Goal: Information Seeking & Learning: Learn about a topic

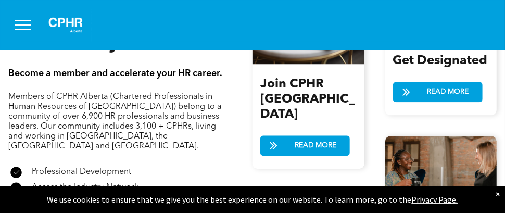
scroll to position [1145, 0]
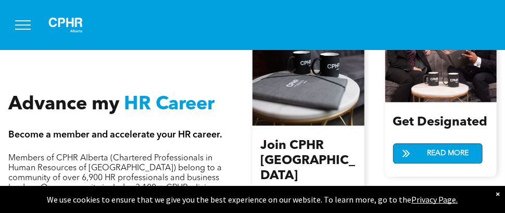
click at [431, 144] on span "READ MORE" at bounding box center [448, 153] width 49 height 19
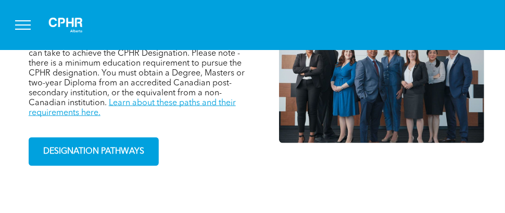
scroll to position [833, 0]
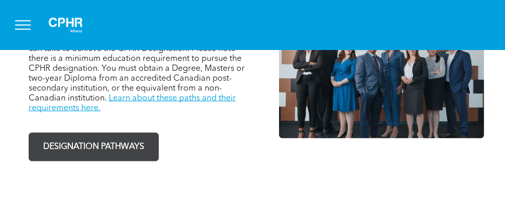
click at [116, 137] on span "DESIGNATION PATHWAYS" at bounding box center [94, 147] width 108 height 20
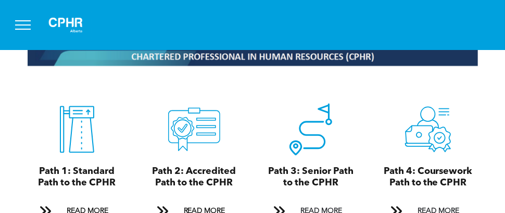
scroll to position [1041, 0]
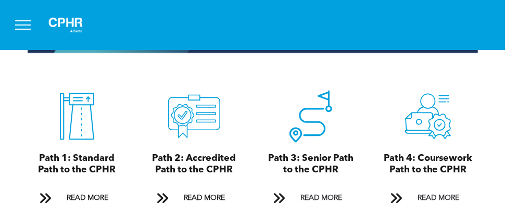
click at [200, 154] on span "Path 2: Accredited Path to the CPHR" at bounding box center [194, 164] width 84 height 21
click at [220, 188] on span "READ MORE" at bounding box center [204, 197] width 49 height 19
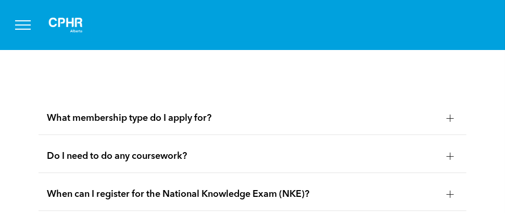
scroll to position [1397, 0]
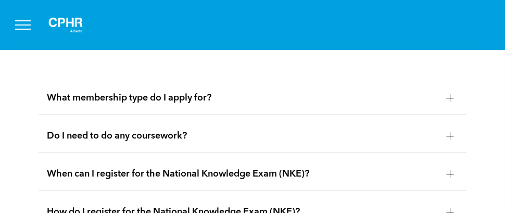
click at [288, 158] on div "When can I register for the National Knowledge Exam (NKE)?" at bounding box center [253, 174] width 428 height 33
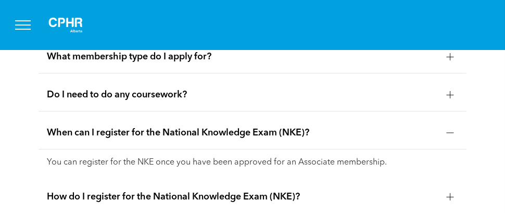
scroll to position [1449, 0]
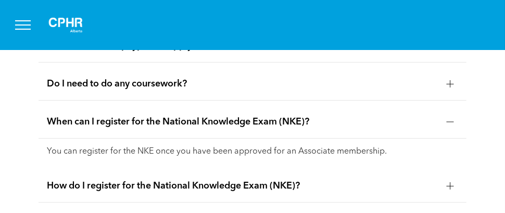
click at [282, 116] on span "When can I register for the National Knowledge Exam (NKE)?" at bounding box center [243, 121] width 392 height 11
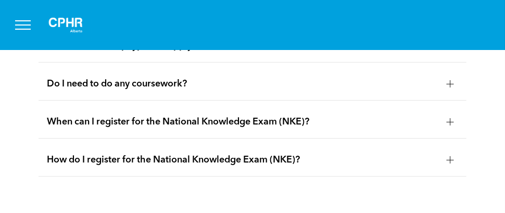
click at [263, 152] on div "How do I register for the National Knowledge Exam (NKE)?" at bounding box center [253, 160] width 428 height 33
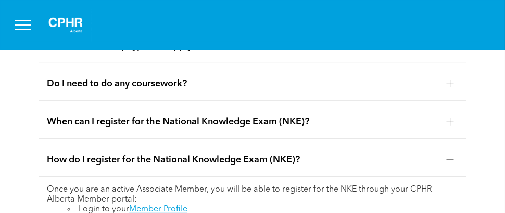
click at [278, 154] on span "How do I register for the National Knowledge Exam (NKE)?" at bounding box center [243, 159] width 392 height 11
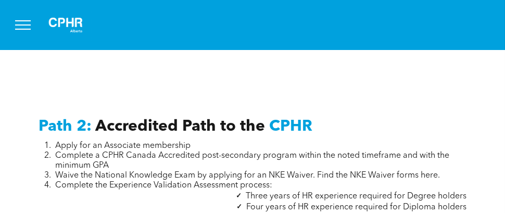
scroll to position [1605, 0]
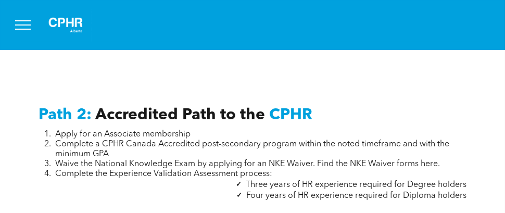
click at [423, 160] on span "Waive the National Knowledge Exam by applying for an NKE Waiver. Find the NKE W…" at bounding box center [247, 164] width 385 height 8
click at [388, 160] on span "Waive the National Knowledge Exam by applying for an NKE Waiver. Find the NKE W…" at bounding box center [247, 164] width 385 height 8
click at [376, 160] on span "Waive the National Knowledge Exam by applying for an NKE Waiver. Find the NKE W…" at bounding box center [247, 164] width 385 height 8
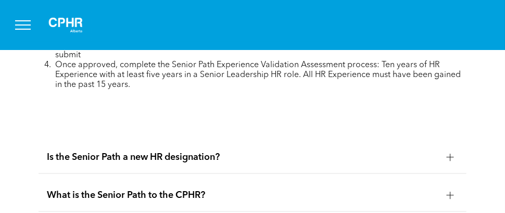
scroll to position [2803, 0]
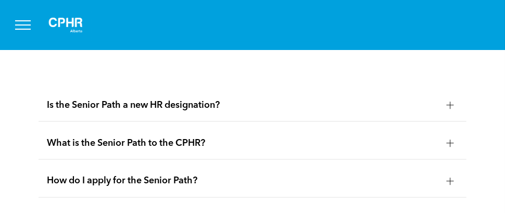
click at [257, 99] on span "Is the Senior Path a new HR designation?" at bounding box center [243, 104] width 392 height 11
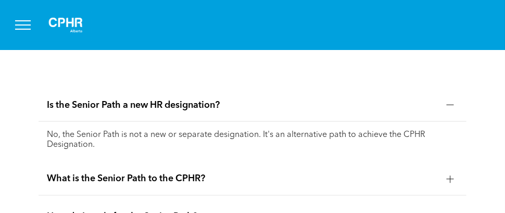
click at [257, 99] on span "Is the Senior Path a new HR designation?" at bounding box center [243, 104] width 392 height 11
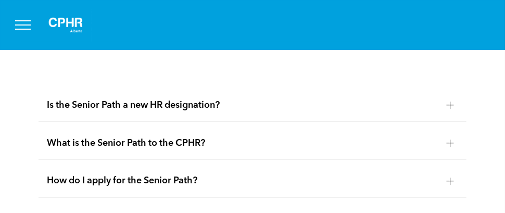
click at [246, 137] on span "What is the Senior Path to the CPHR?" at bounding box center [243, 142] width 392 height 11
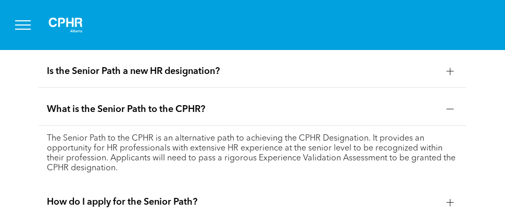
scroll to position [2855, 0]
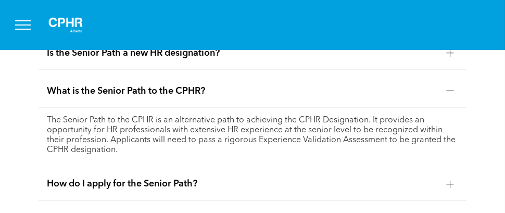
click at [251, 119] on p "The Senior Path to the CPHR is an alternative path to achieving the CPHR Design…" at bounding box center [252, 136] width 411 height 40
click at [185, 85] on span "What is the Senior Path to the CPHR?" at bounding box center [243, 90] width 392 height 11
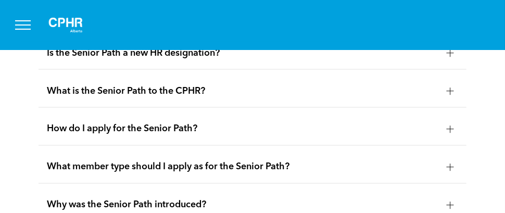
click at [221, 161] on span "What member type should I apply as for the Senior Path?" at bounding box center [243, 166] width 392 height 11
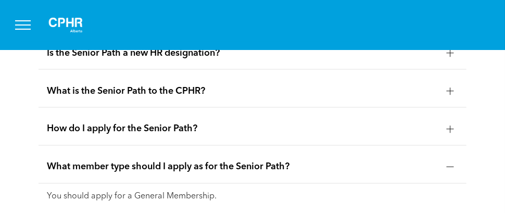
click at [221, 161] on span "What member type should I apply as for the Senior Path?" at bounding box center [243, 166] width 392 height 11
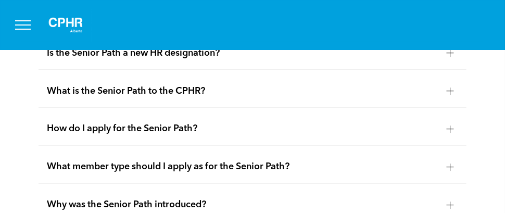
click at [194, 123] on span "How do I apply for the Senior Path?" at bounding box center [243, 128] width 392 height 11
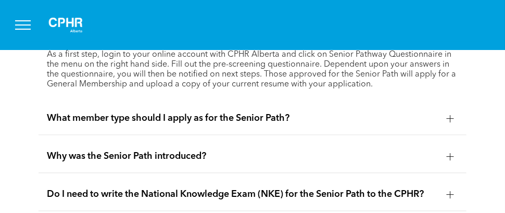
scroll to position [3011, 0]
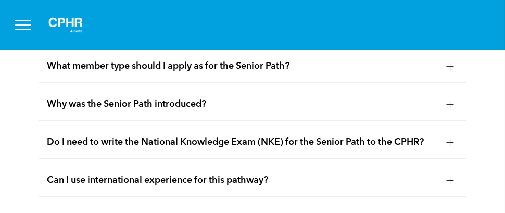
click at [193, 136] on span "Do I need to write the National Knowledge Exam (NKE) for the Senior Path to the…" at bounding box center [243, 141] width 392 height 11
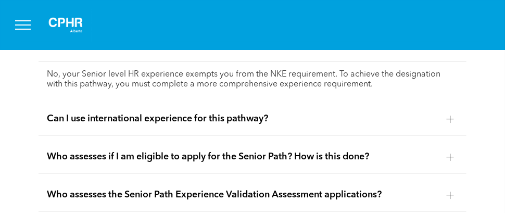
scroll to position [3063, 0]
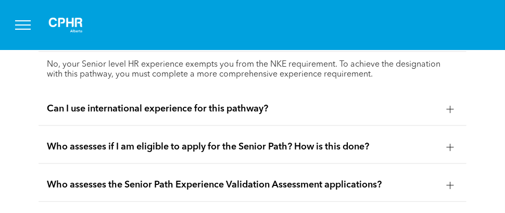
click at [165, 103] on span "Can I use international experience for this pathway?" at bounding box center [243, 108] width 392 height 11
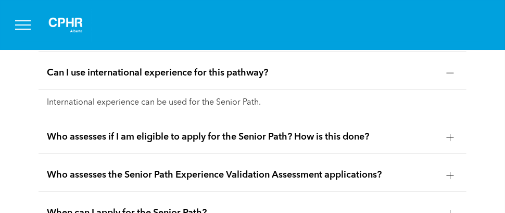
click at [171, 98] on p "International experience can be used for the Senior Path." at bounding box center [252, 103] width 411 height 10
click at [202, 131] on span "Who assesses if I am eligible to apply for the Senior Path? How is this done?" at bounding box center [243, 136] width 392 height 11
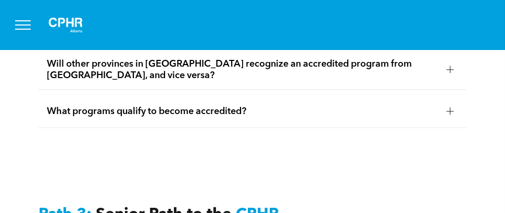
scroll to position [2595, 0]
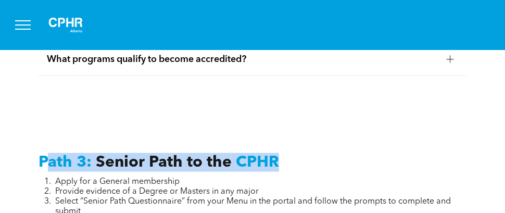
drag, startPoint x: 44, startPoint y: 143, endPoint x: 300, endPoint y: 141, distance: 256.2
click at [300, 153] on h3 "Path 3: Senior Path to the CPHR" at bounding box center [253, 162] width 428 height 19
click at [133, 155] on span "Senior Path to the" at bounding box center [164, 163] width 136 height 16
drag, startPoint x: 34, startPoint y: 145, endPoint x: 276, endPoint y: 140, distance: 242.2
click at [276, 145] on div "Path 3: Senior Path to the CPHR Apply for a General membership Provide evidence…" at bounding box center [252, 206] width 445 height 123
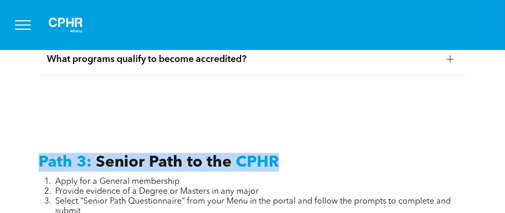
copy h3 "Path 3: Senior Path to the CPHR"
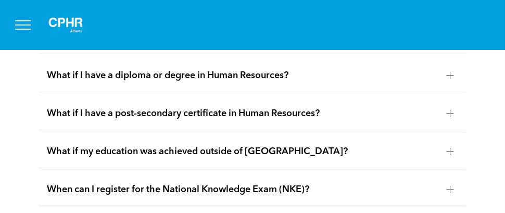
scroll to position [3688, 0]
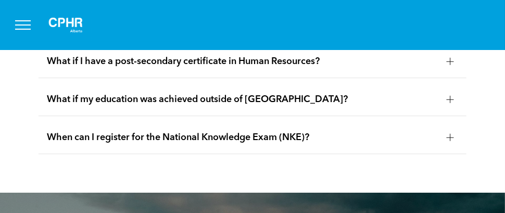
click at [305, 121] on div "When can I register for the National Knowledge Exam (NKE)?" at bounding box center [253, 137] width 428 height 33
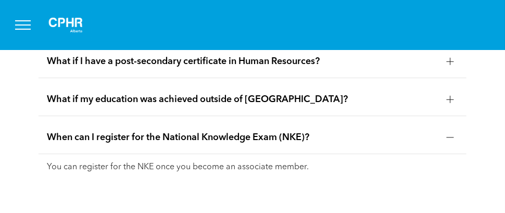
click at [305, 121] on div "When can I register for the National Knowledge Exam (NKE)?" at bounding box center [253, 137] width 428 height 33
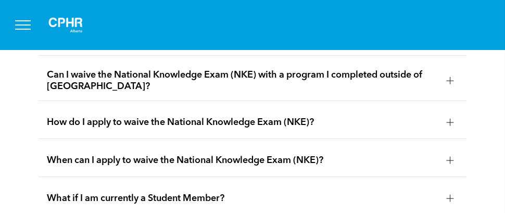
scroll to position [1866, 0]
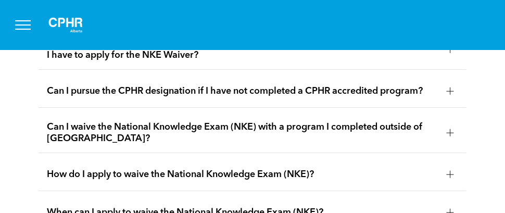
click at [205, 85] on span "Can I pursue the CPHR designation if I have not completed a CPHR accredited pro…" at bounding box center [243, 90] width 392 height 11
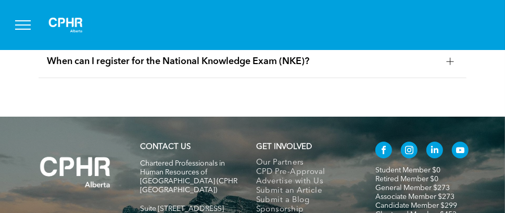
scroll to position [3766, 0]
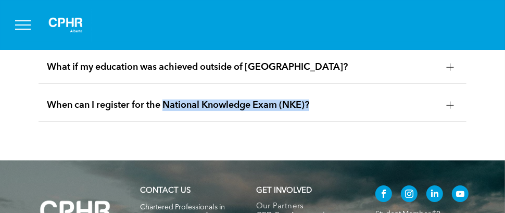
drag, startPoint x: 325, startPoint y: 75, endPoint x: 167, endPoint y: 83, distance: 158.5
click at [167, 89] on div "When can I register for the National Knowledge Exam (NKE)?" at bounding box center [253, 105] width 428 height 33
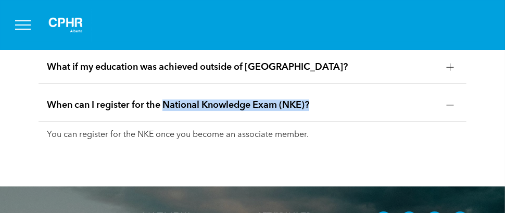
copy span "National Knowledge Exam (NKE)?"
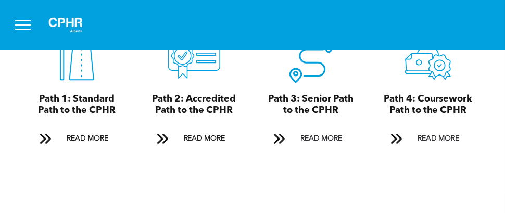
scroll to position [1110, 0]
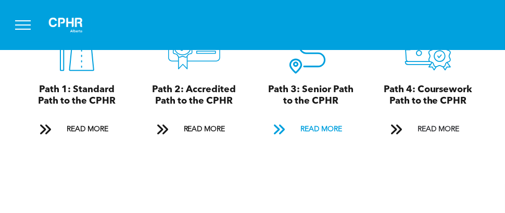
click at [318, 120] on span "READ MORE" at bounding box center [321, 129] width 49 height 19
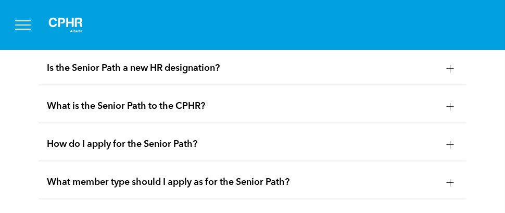
scroll to position [2897, 0]
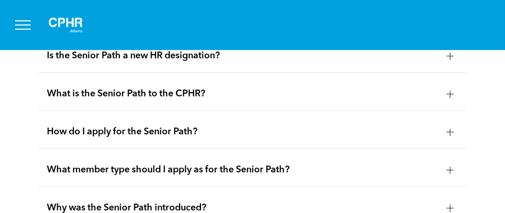
click at [238, 127] on span "How do I apply for the Senior Path?" at bounding box center [243, 132] width 392 height 11
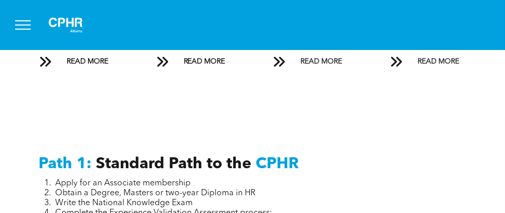
scroll to position [1231, 0]
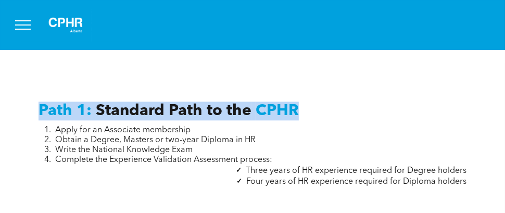
drag, startPoint x: 39, startPoint y: 89, endPoint x: 298, endPoint y: 82, distance: 259.4
click at [298, 93] on div "Path 1: Standard Path to the CPHR Apply for an Associate membership Obtain a De…" at bounding box center [252, 155] width 445 height 125
copy h3 "Path 1: Standard Path to the CPHR"
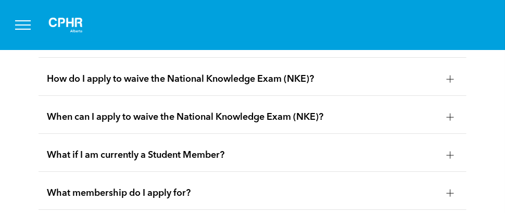
scroll to position [1979, 0]
